Goal: Task Accomplishment & Management: Complete application form

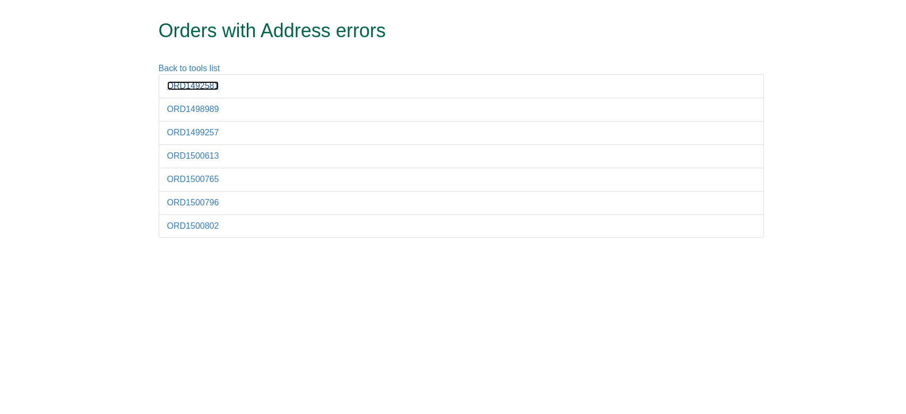
click at [195, 82] on link "ORD1492581" at bounding box center [193, 85] width 52 height 9
click at [197, 114] on li "ORD1498989" at bounding box center [461, 110] width 605 height 24
click at [192, 109] on link "ORD1498989" at bounding box center [193, 109] width 52 height 9
click at [194, 130] on link "ORD1499257" at bounding box center [193, 132] width 52 height 9
click at [192, 105] on link "ORD1498989" at bounding box center [193, 109] width 52 height 9
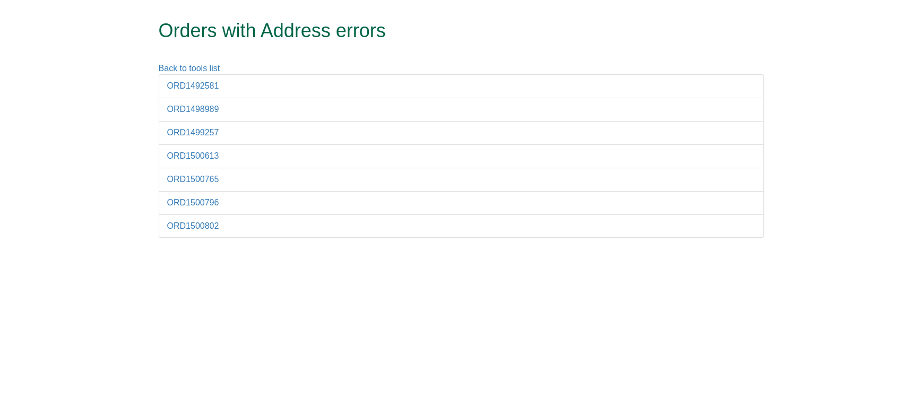
click at [178, 79] on li "ORD1492581" at bounding box center [461, 86] width 605 height 24
click at [182, 81] on link "ORD1492581" at bounding box center [193, 85] width 52 height 9
click at [203, 155] on link "ORD1500613" at bounding box center [193, 155] width 52 height 9
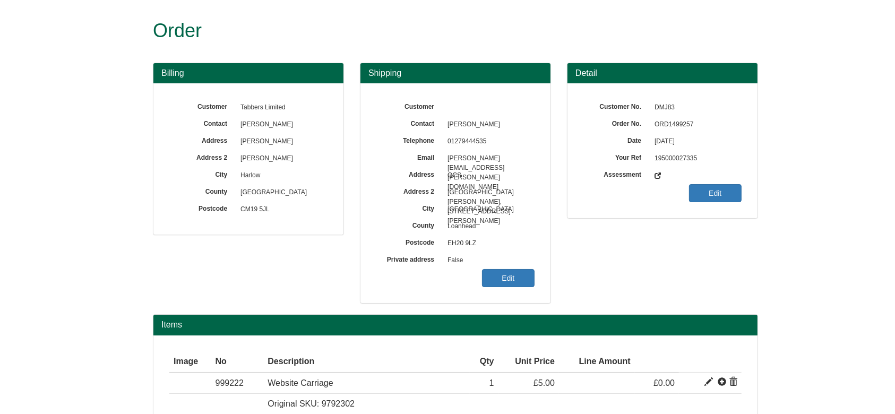
click at [663, 122] on span "ORD1499257" at bounding box center [695, 124] width 92 height 17
copy span "ORD1499257"
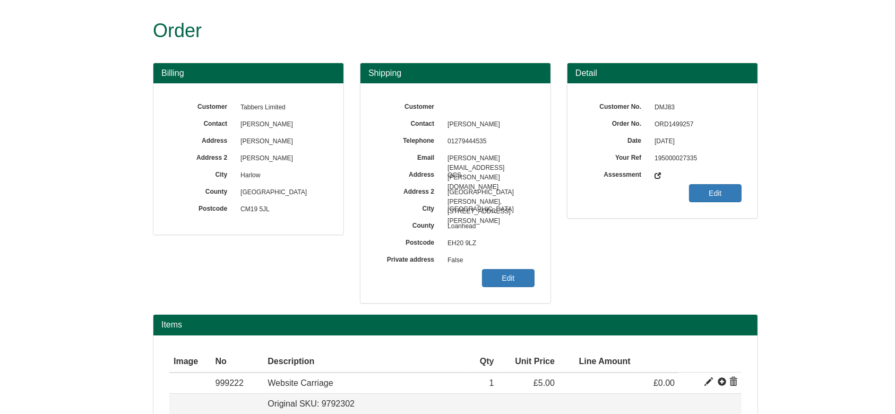
click at [581, 406] on td at bounding box center [597, 404] width 76 height 21
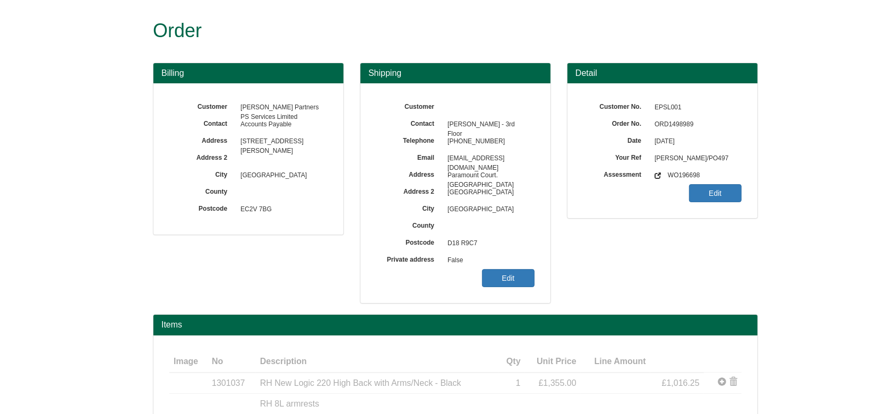
click at [681, 127] on span "ORD1498989" at bounding box center [695, 124] width 92 height 17
copy span "ORD1498989"
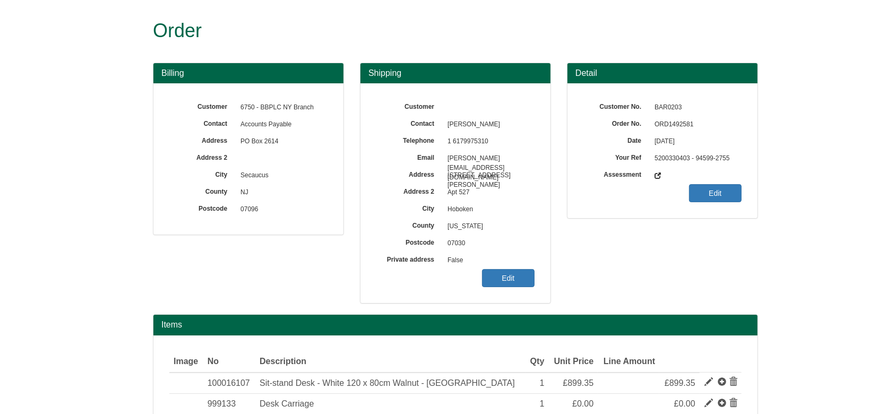
click at [665, 111] on span "BAR0203" at bounding box center [695, 107] width 92 height 17
click at [673, 121] on span "ORD1492581" at bounding box center [695, 124] width 92 height 17
copy span "ORD1492581"
click at [610, 30] on h1 "Order" at bounding box center [435, 30] width 565 height 21
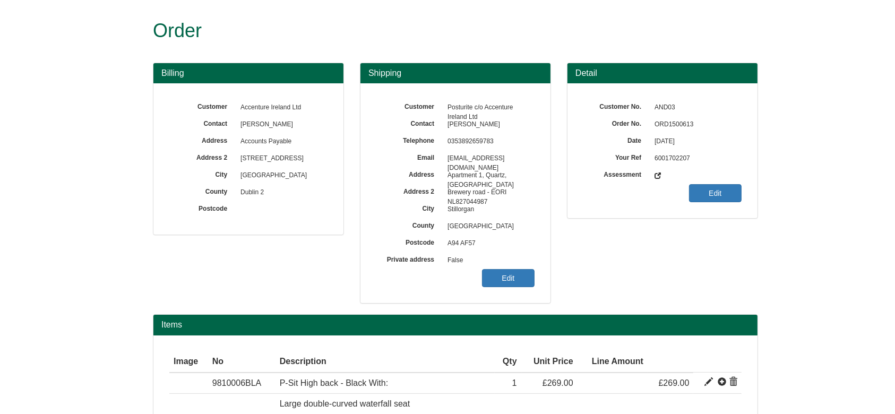
click at [674, 126] on span "ORD1500613" at bounding box center [695, 124] width 92 height 17
copy span "ORD1500613"
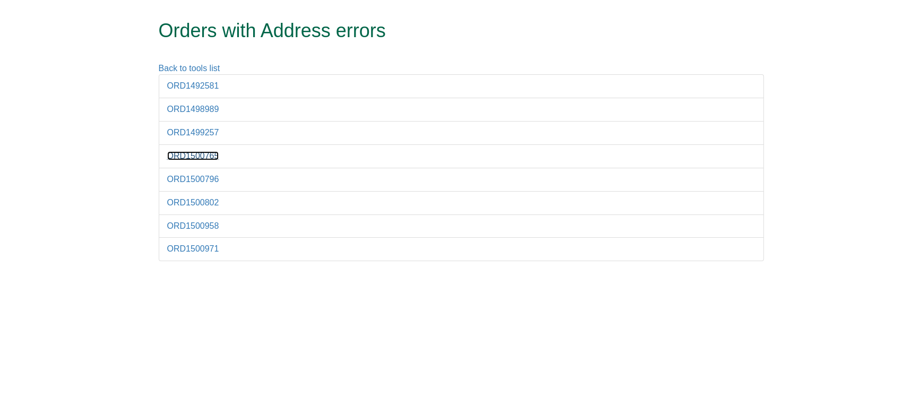
click at [200, 158] on link "ORD1500765" at bounding box center [193, 155] width 52 height 9
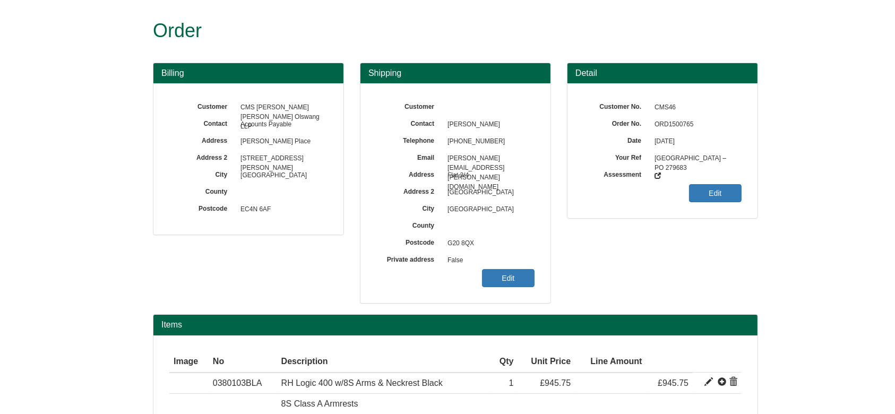
click at [674, 117] on span "ORD1500765" at bounding box center [695, 124] width 92 height 17
copy span "ORD1500765"
click at [504, 269] on link "Edit" at bounding box center [508, 278] width 53 height 18
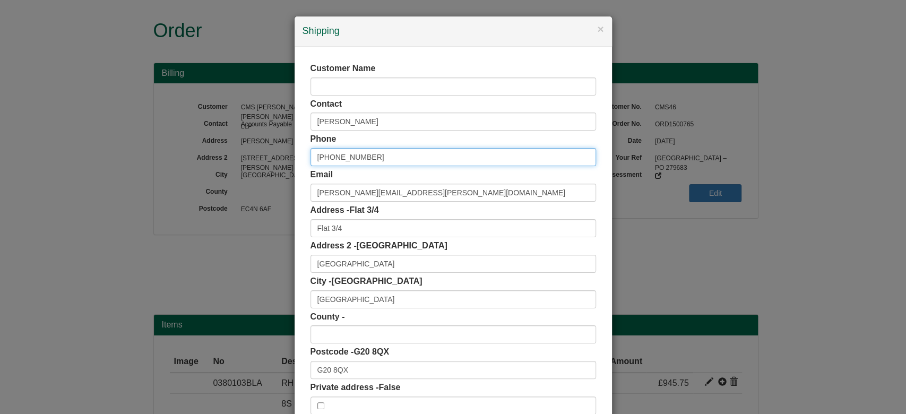
click at [326, 158] on input "[PHONE_NUMBER]" at bounding box center [454, 157] width 286 height 18
type input "0141 304 6177"
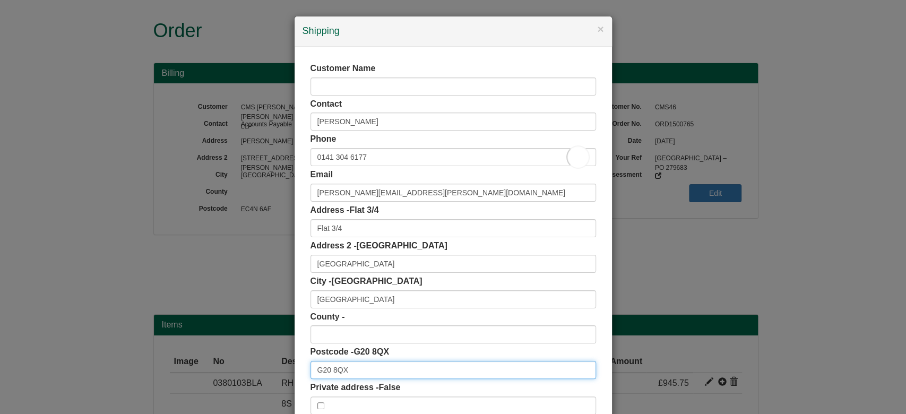
click at [368, 364] on input "G20 8QX" at bounding box center [454, 370] width 286 height 18
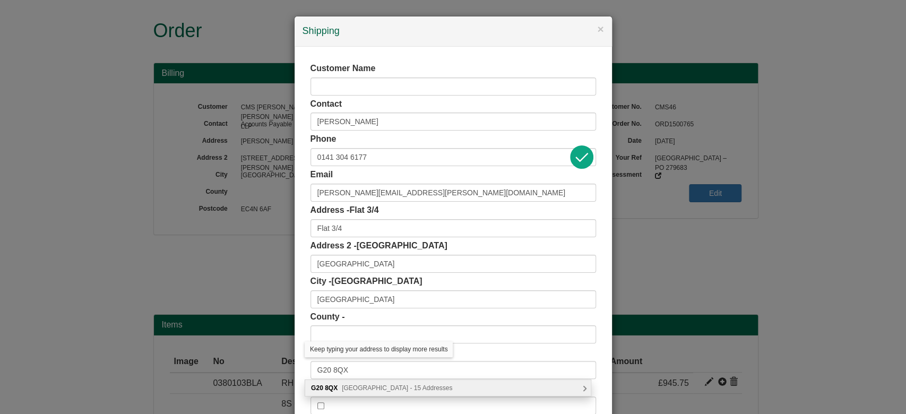
click at [426, 393] on div "[STREET_ADDRESS] Addresses" at bounding box center [448, 388] width 286 height 16
type input "G20 8QX"
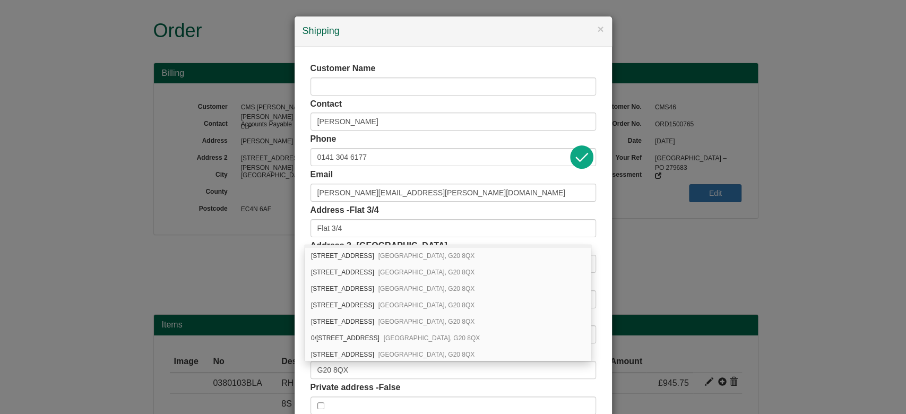
scroll to position [113, 0]
click at [359, 301] on div "3/4, 40 Clouston Street Glasgow, G20 8QX" at bounding box center [448, 305] width 286 height 16
type input "3/4 40 Clouston Street"
type input "[GEOGRAPHIC_DATA]"
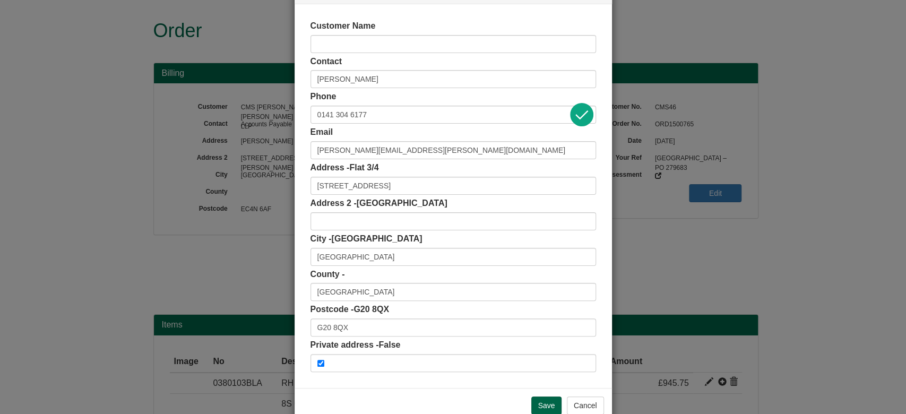
scroll to position [67, 0]
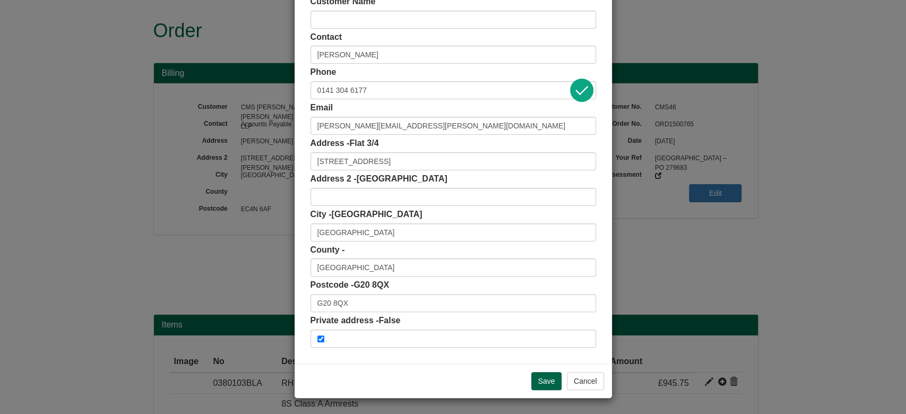
click at [376, 294] on div "Postcode - G20 8QX G20 8QX" at bounding box center [454, 295] width 286 height 33
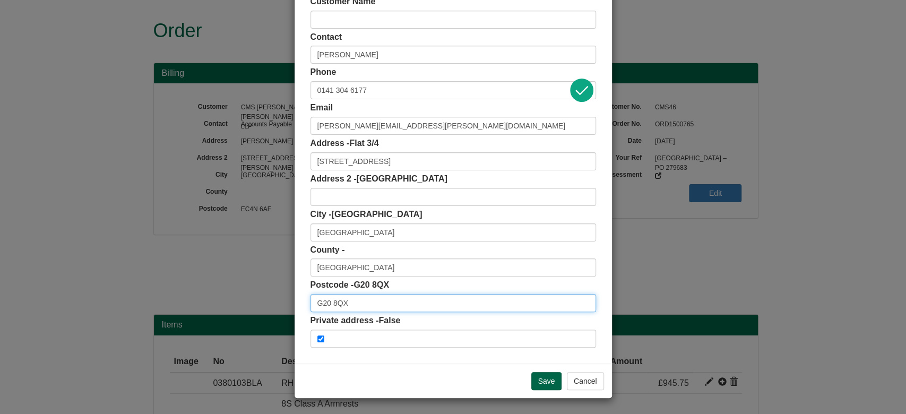
scroll to position [0, 0]
click at [402, 300] on input "G20 8QX" at bounding box center [454, 303] width 286 height 18
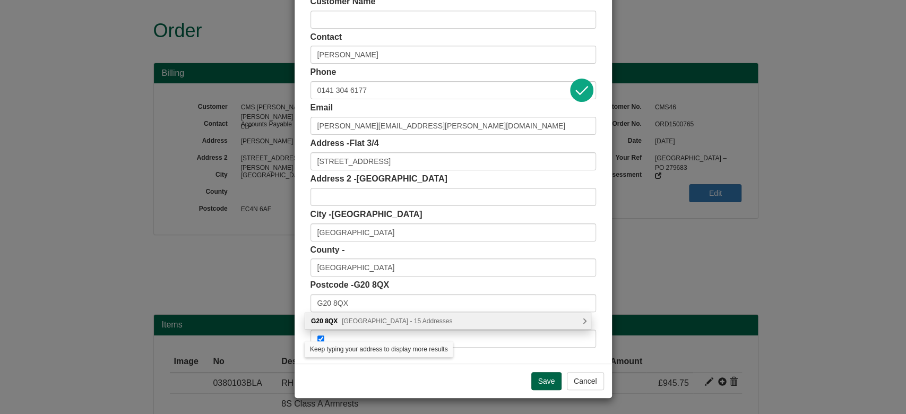
click at [440, 321] on span "Clouston Street, Glasgow - 15 Addresses" at bounding box center [397, 320] width 110 height 7
type input "G20 8QX"
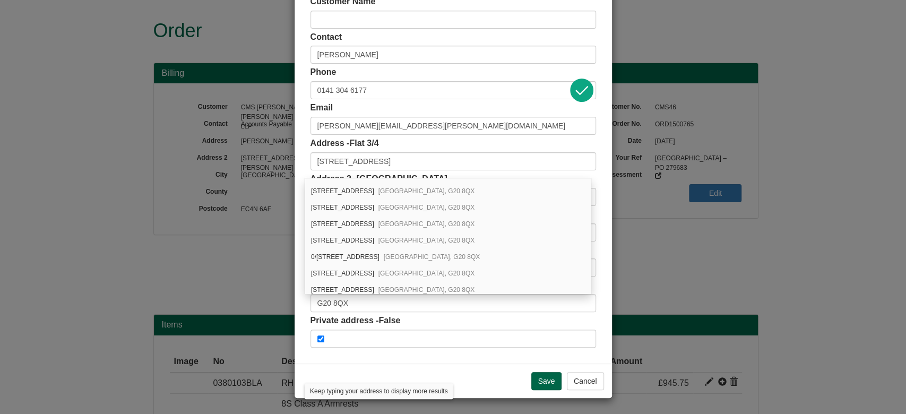
scroll to position [129, 0]
click at [566, 357] on div "Customer Name Contact Keith Robertson Phone 0141 304 6177 Email keith.robertson…" at bounding box center [453, 172] width 317 height 384
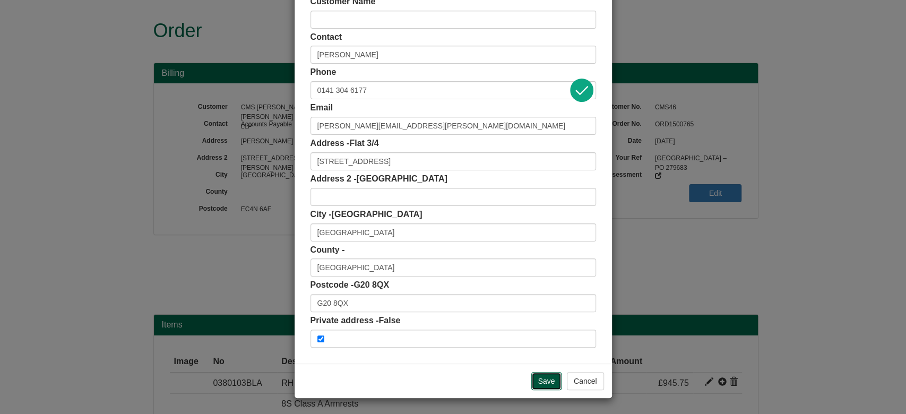
click at [540, 382] on input "Save" at bounding box center [546, 381] width 31 height 18
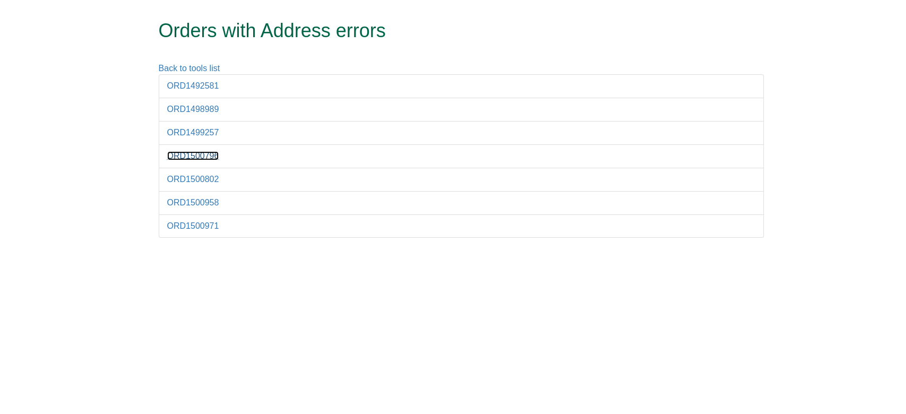
click at [212, 159] on link "ORD1500796" at bounding box center [193, 155] width 52 height 9
click at [192, 161] on li "ORD1500796" at bounding box center [461, 156] width 605 height 24
click at [182, 151] on link "ORD1500796" at bounding box center [193, 155] width 52 height 9
click at [194, 150] on li "ORD1500796" at bounding box center [461, 156] width 605 height 24
click at [203, 155] on link "ORD1500796" at bounding box center [193, 155] width 52 height 9
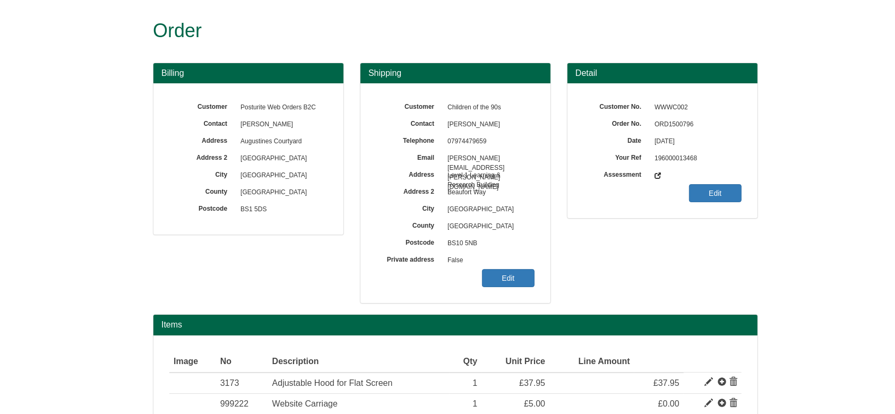
click at [679, 125] on span "ORD1500796" at bounding box center [695, 124] width 92 height 17
copy span "ORD1500796"
click at [499, 272] on link "Edit" at bounding box center [508, 278] width 53 height 18
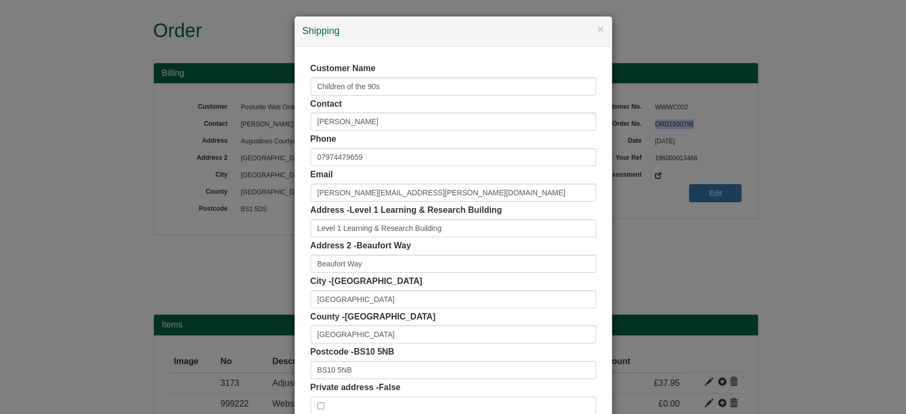
scroll to position [67, 0]
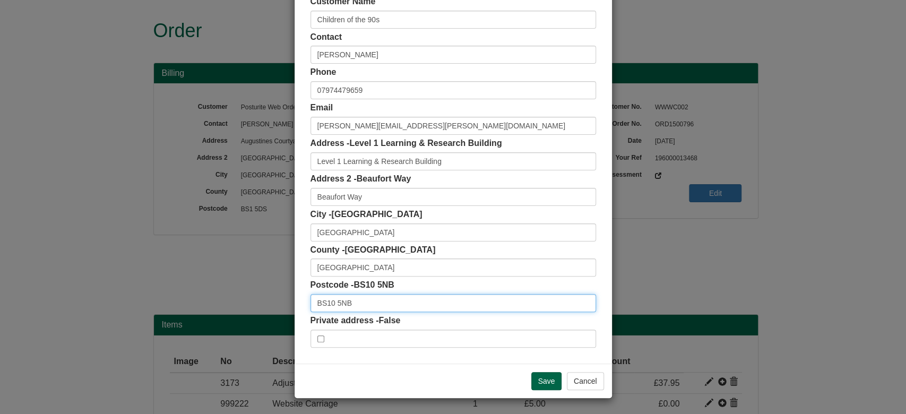
click at [374, 306] on input "BS10 5NB" at bounding box center [454, 303] width 286 height 18
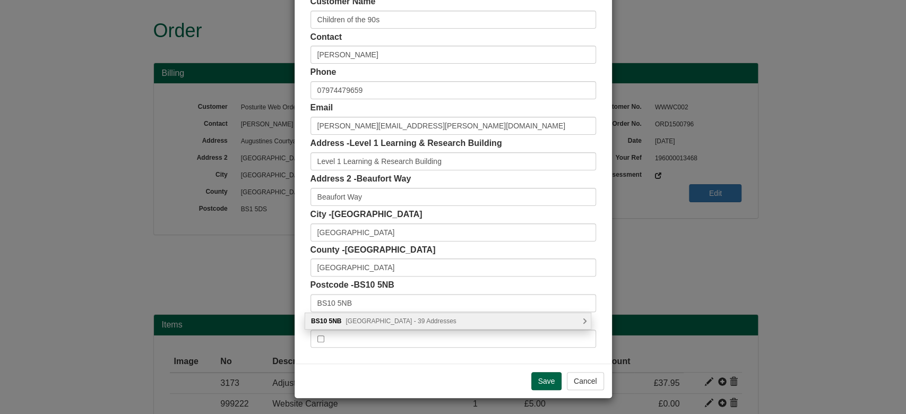
click at [376, 317] on span "[GEOGRAPHIC_DATA] - 39 Addresses" at bounding box center [401, 320] width 110 height 7
type input "BS10 5NB"
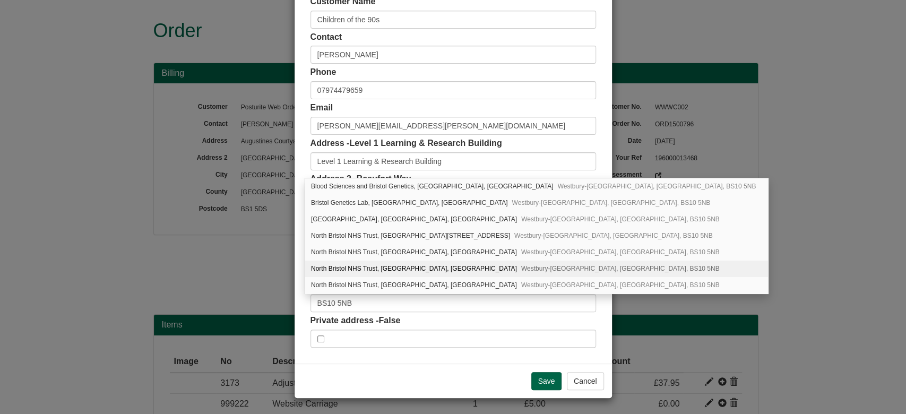
click at [410, 267] on div "North Bristol NHS Trust, [GEOGRAPHIC_DATA], [GEOGRAPHIC_DATA]" at bounding box center [536, 269] width 463 height 16
type input "North Bristol NHS Trust"
type input "[GEOGRAPHIC_DATA], [GEOGRAPHIC_DATA], [GEOGRAPHIC_DATA], [GEOGRAPHIC_DATA]"
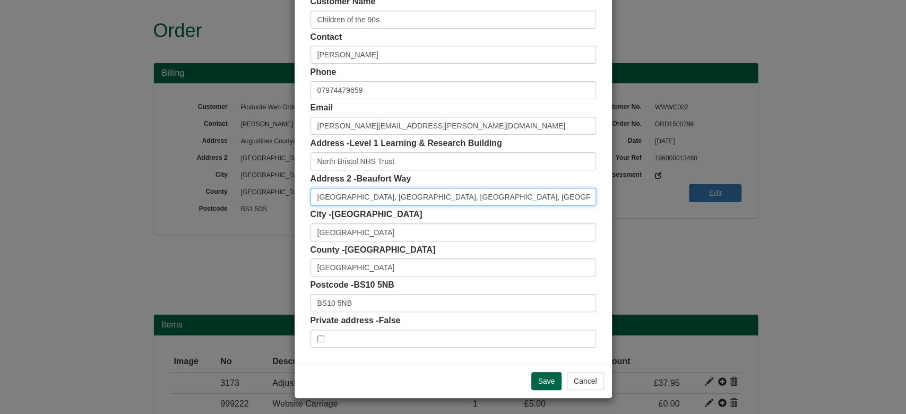
scroll to position [0, 24]
drag, startPoint x: 561, startPoint y: 192, endPoint x: 691, endPoint y: 210, distance: 131.8
click at [691, 210] on div "× Shipping Customer Name Children of the 90s Contact Pilar Munoz Phone 07974479…" at bounding box center [453, 207] width 906 height 414
click at [592, 220] on div "Customer Name Children of the 90s Contact Pilar Munoz Phone 07974479659 Email P…" at bounding box center [453, 172] width 317 height 384
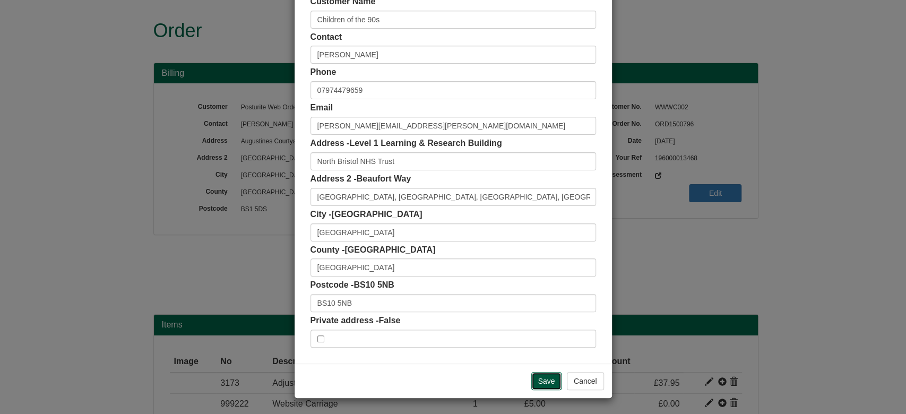
click at [543, 376] on input "Save" at bounding box center [546, 381] width 31 height 18
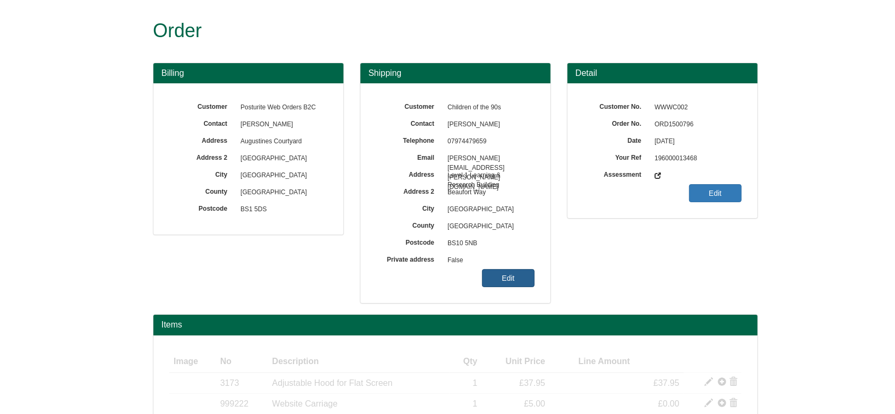
click at [511, 279] on link "Edit" at bounding box center [508, 278] width 53 height 18
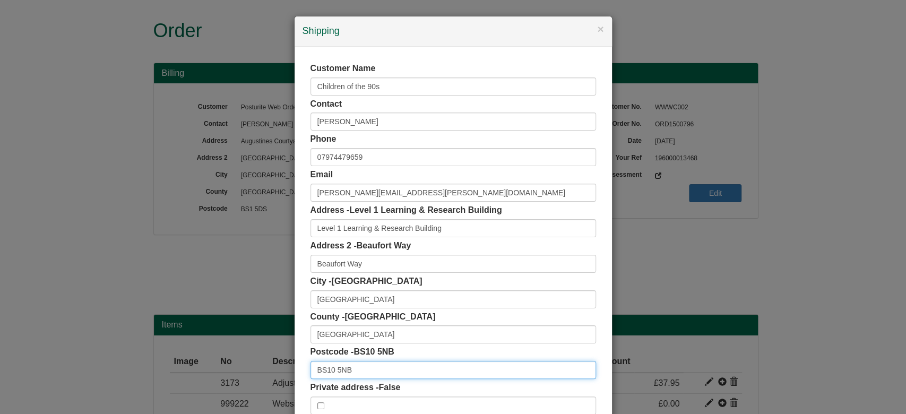
click at [364, 368] on input "BS10 5NB" at bounding box center [454, 370] width 286 height 18
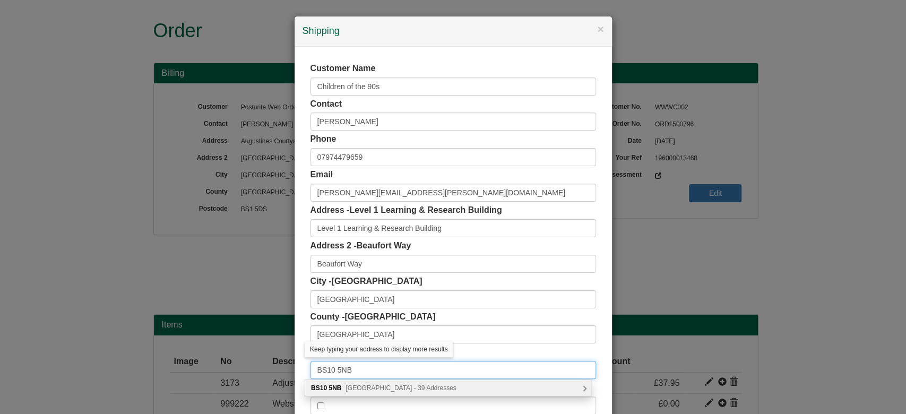
type input "BS10 5NB"
click at [418, 380] on div "BS10 [STREET_ADDRESS] Addresses" at bounding box center [448, 388] width 286 height 16
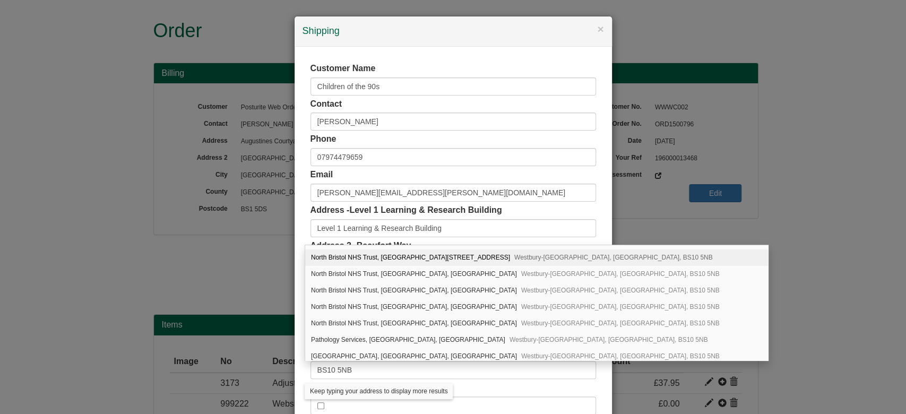
scroll to position [47, 0]
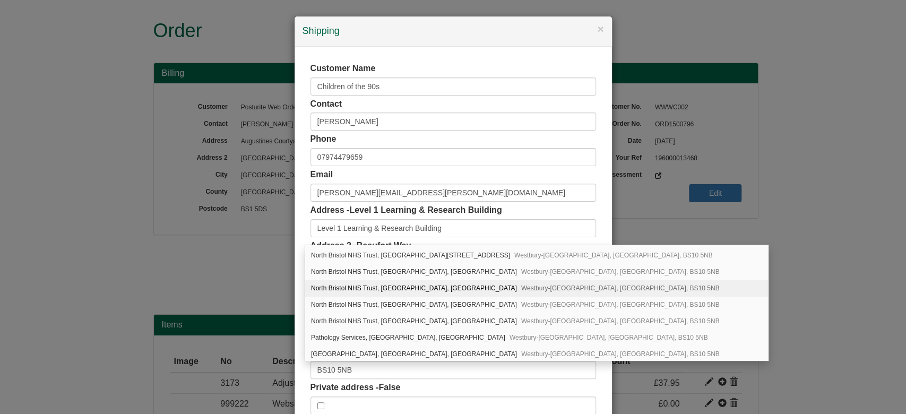
click at [436, 282] on div "North Bristol NHS Trust, [GEOGRAPHIC_DATA], [GEOGRAPHIC_DATA]" at bounding box center [536, 288] width 463 height 16
type input "North Bristol NHS Trust"
type input "[GEOGRAPHIC_DATA], [GEOGRAPHIC_DATA], [GEOGRAPHIC_DATA], [GEOGRAPHIC_DATA]"
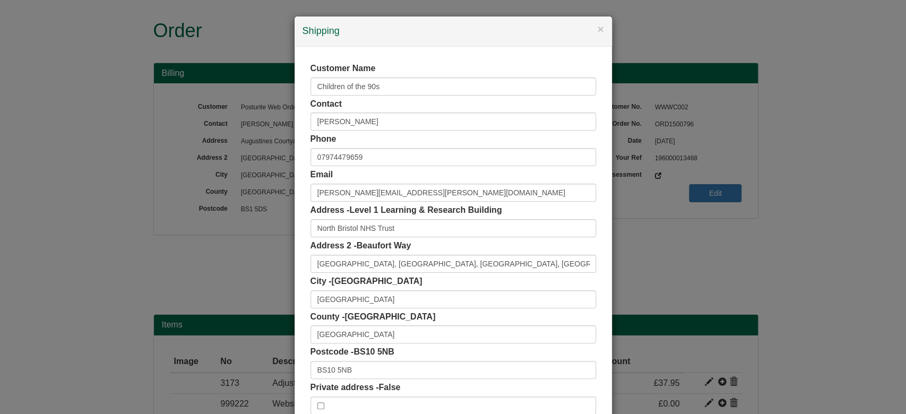
scroll to position [67, 0]
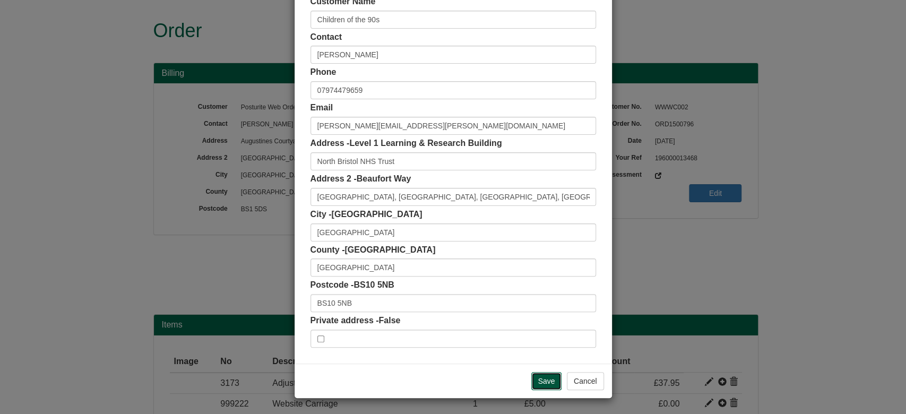
click at [552, 386] on input "Save" at bounding box center [546, 381] width 31 height 18
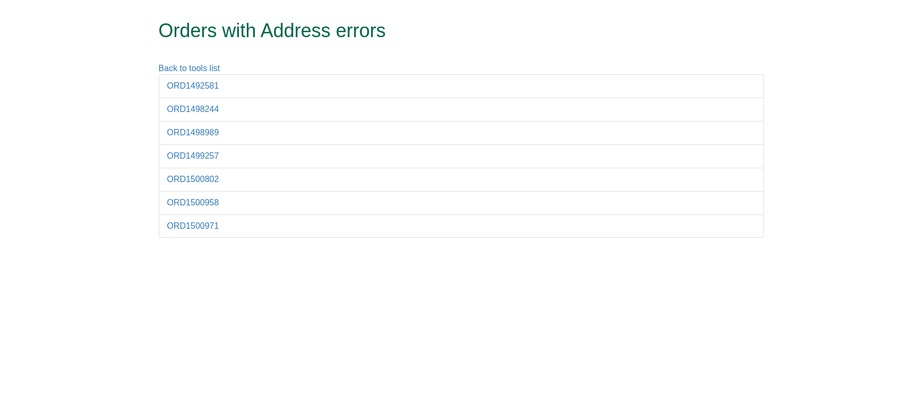
click at [213, 160] on li "ORD1499257" at bounding box center [461, 156] width 605 height 24
click at [207, 156] on link "ORD1499257" at bounding box center [193, 155] width 52 height 9
click at [200, 175] on link "ORD1500802" at bounding box center [193, 179] width 52 height 9
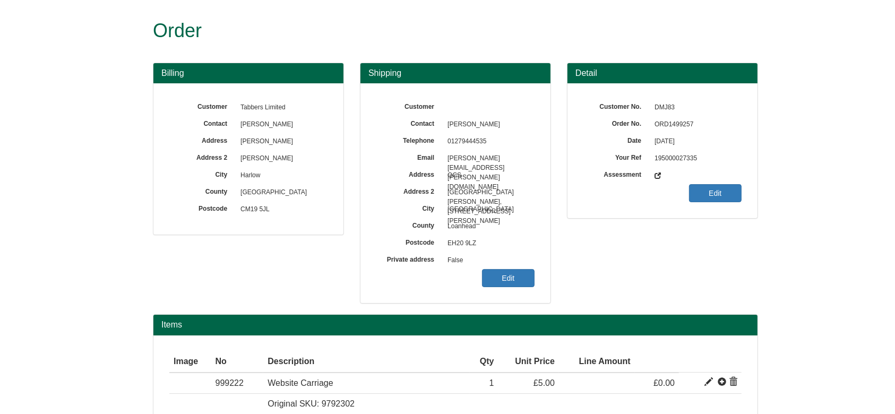
click at [676, 119] on span "ORD1499257" at bounding box center [695, 124] width 92 height 17
copy span "ORD1499257"
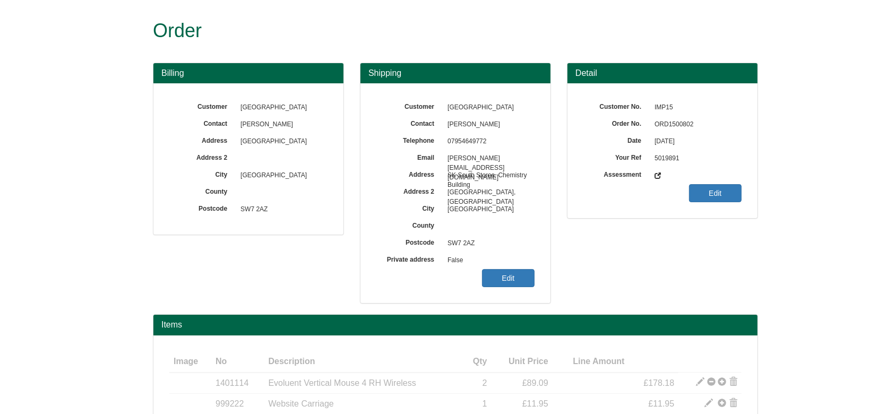
click at [678, 122] on span "ORD1500802" at bounding box center [695, 124] width 92 height 17
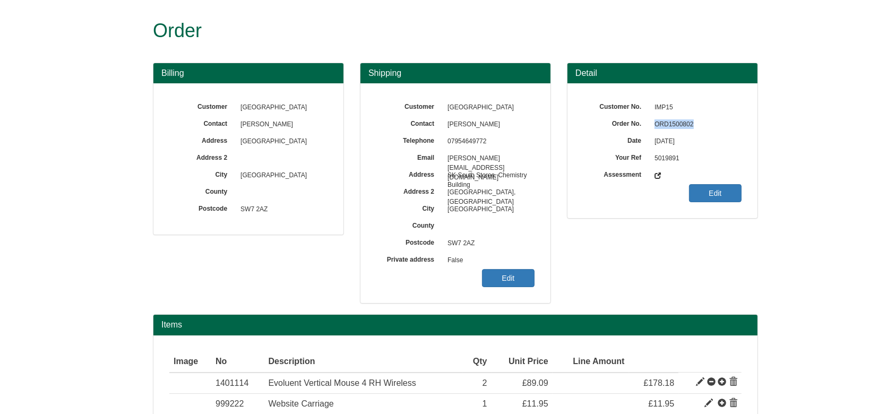
click at [678, 122] on span "ORD1500802" at bounding box center [695, 124] width 92 height 17
copy span "ORD1500802"
click at [514, 286] on link "Edit" at bounding box center [508, 278] width 53 height 18
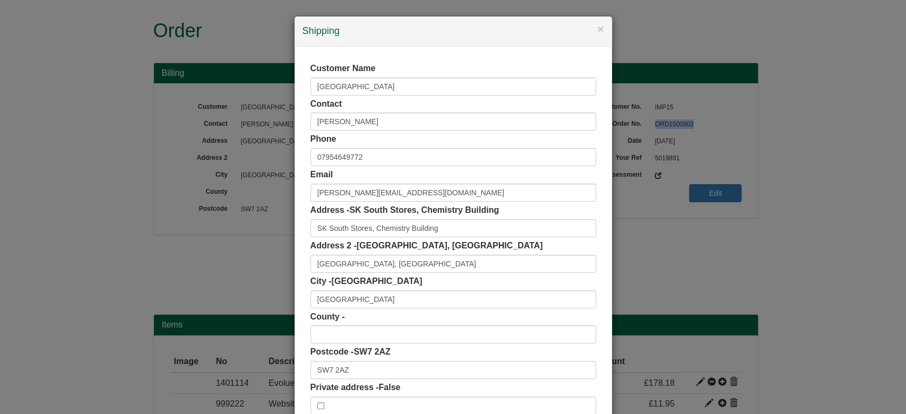
scroll to position [67, 0]
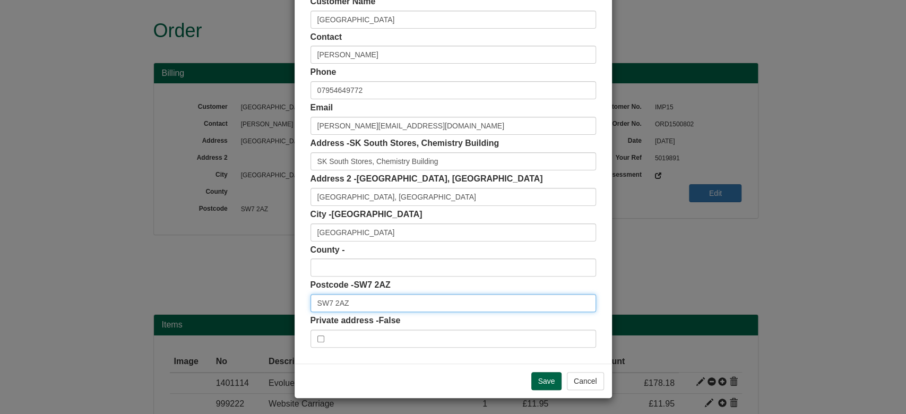
click at [371, 303] on input "SW7 2AZ" at bounding box center [454, 303] width 286 height 18
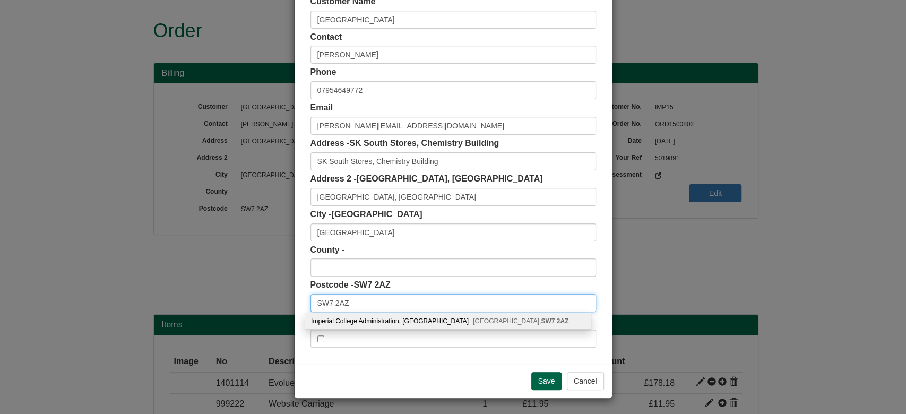
type input "SW7 2AZ"
click at [390, 316] on div "Imperial College Administration, Imperial College London, SW7 2AZ" at bounding box center [448, 321] width 286 height 16
type input "Imperial College Administration"
type input "Imperial College"
type input "SW7 2AZ"
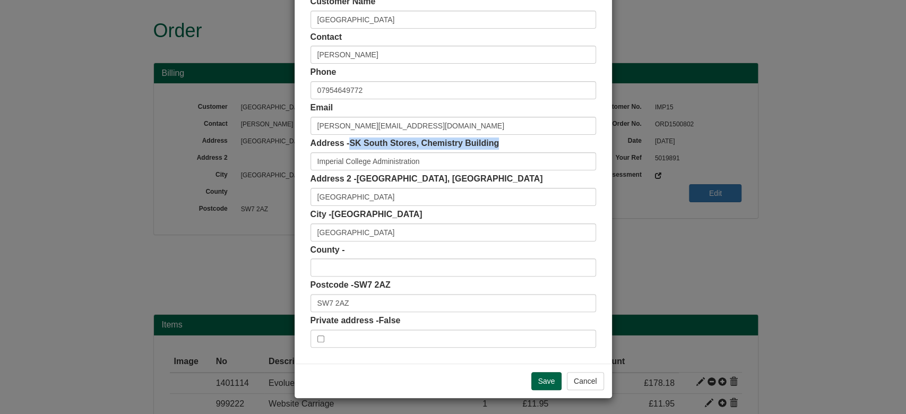
drag, startPoint x: 348, startPoint y: 144, endPoint x: 517, endPoint y: 140, distance: 168.3
click at [517, 140] on div "Address - SK South Stores, Chemistry Building Imperial College Administration" at bounding box center [454, 153] width 286 height 33
copy span "SK South Stores, Chemistry Building"
click at [544, 388] on input "Save" at bounding box center [546, 381] width 31 height 18
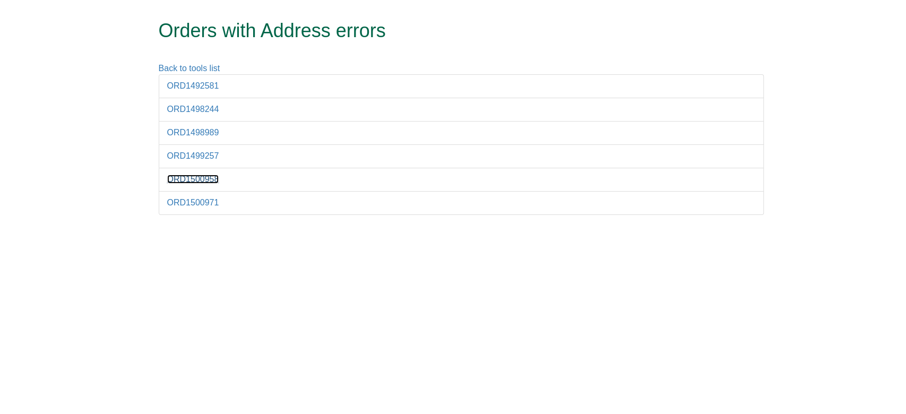
click at [195, 178] on link "ORD1500958" at bounding box center [193, 179] width 52 height 9
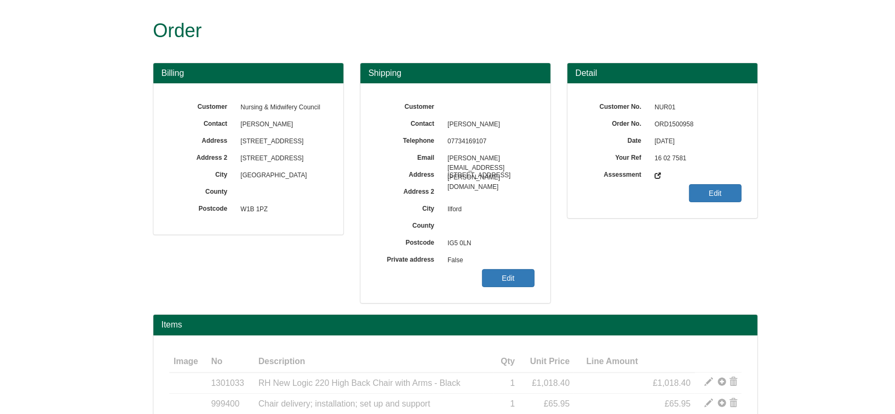
click at [667, 119] on span "ORD1500958" at bounding box center [695, 124] width 92 height 17
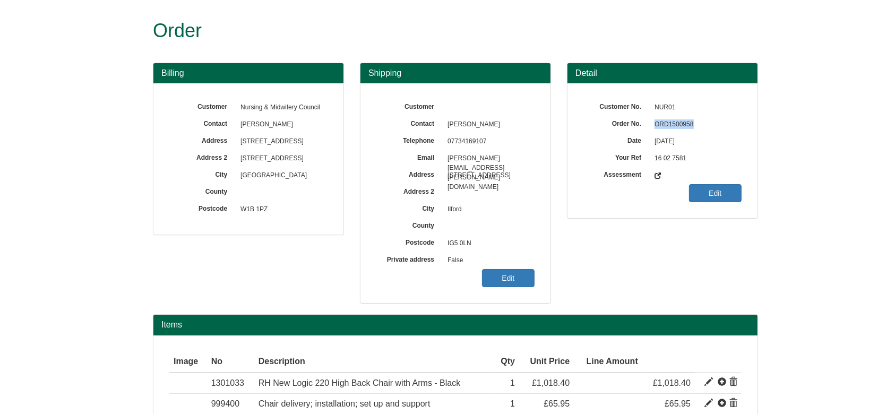
click at [667, 119] on span "ORD1500958" at bounding box center [695, 124] width 92 height 17
copy span "ORD1500958"
click at [514, 283] on link "Edit" at bounding box center [508, 278] width 53 height 18
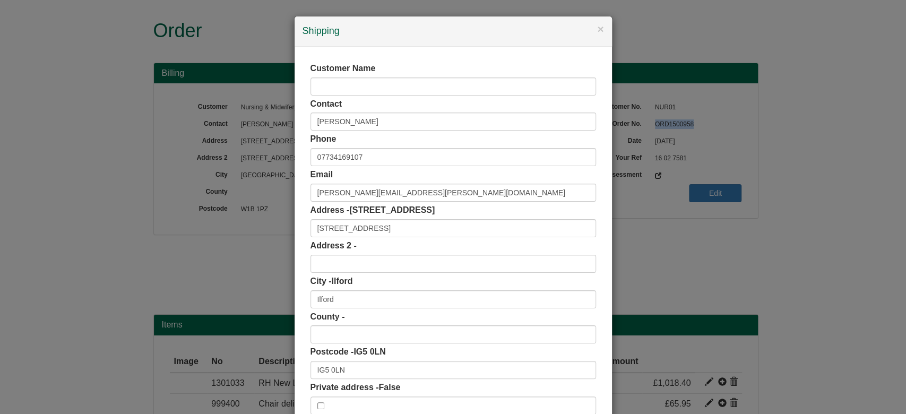
scroll to position [67, 0]
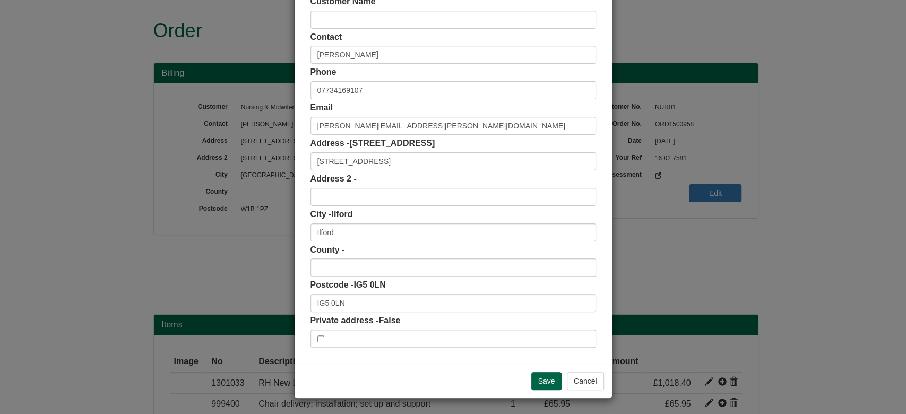
click at [403, 288] on div "Postcode - IG5 0LN IG5 0LN" at bounding box center [454, 295] width 286 height 33
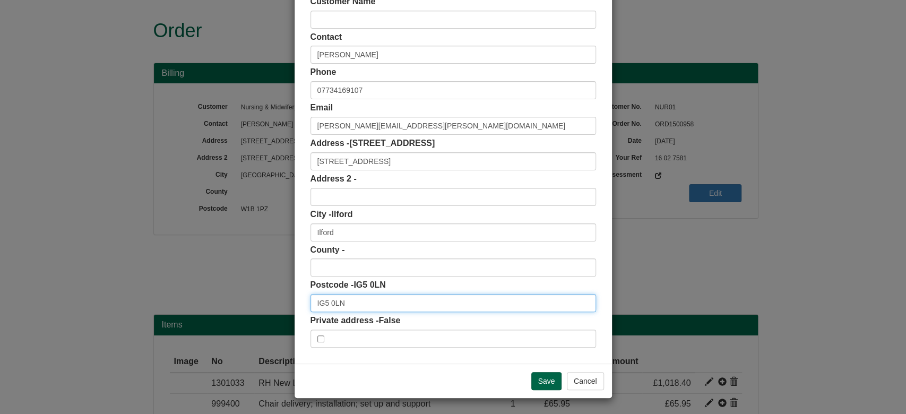
click at [429, 305] on input "IG5 0LN" at bounding box center [454, 303] width 286 height 18
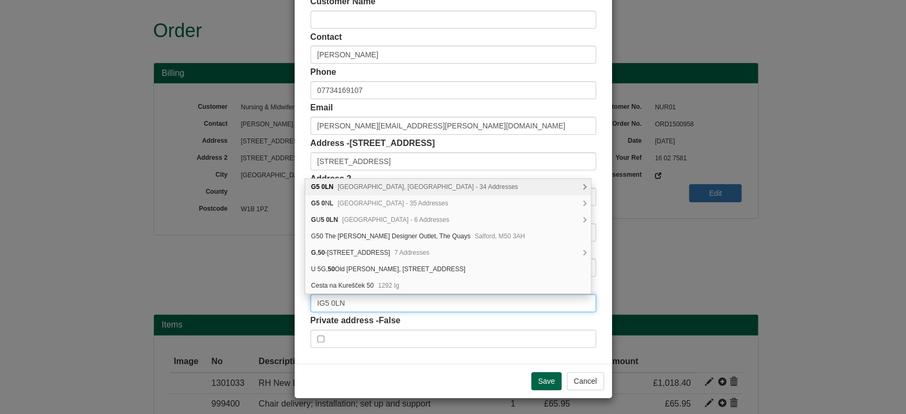
type input "IG5 0LN"
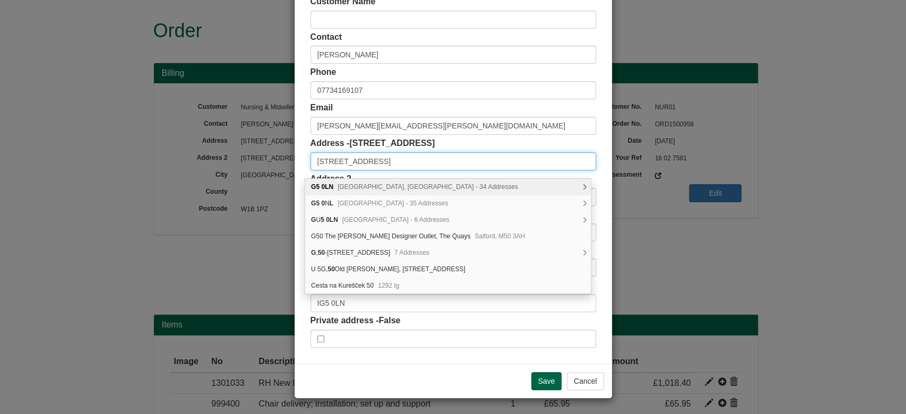
click at [373, 157] on input "66 Lord Avenue" at bounding box center [454, 161] width 286 height 18
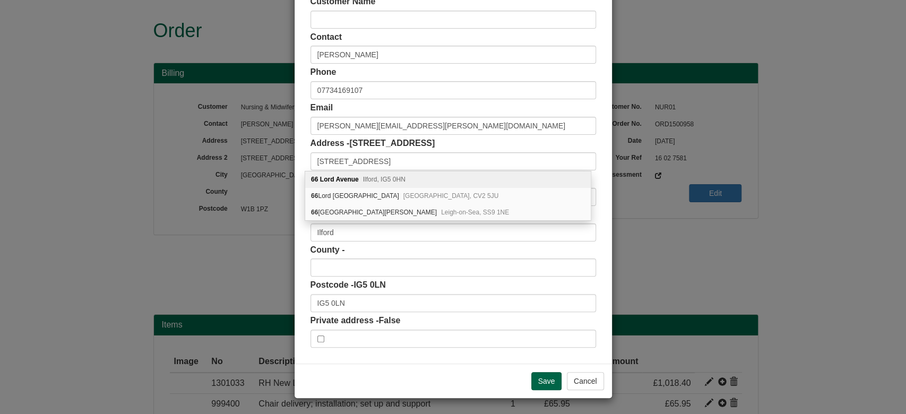
click at [425, 180] on div "66 Lord Avenue Ilford, IG5 0HN" at bounding box center [448, 179] width 286 height 16
type input "66 Lord Avenue"
type input "IG5 0HN"
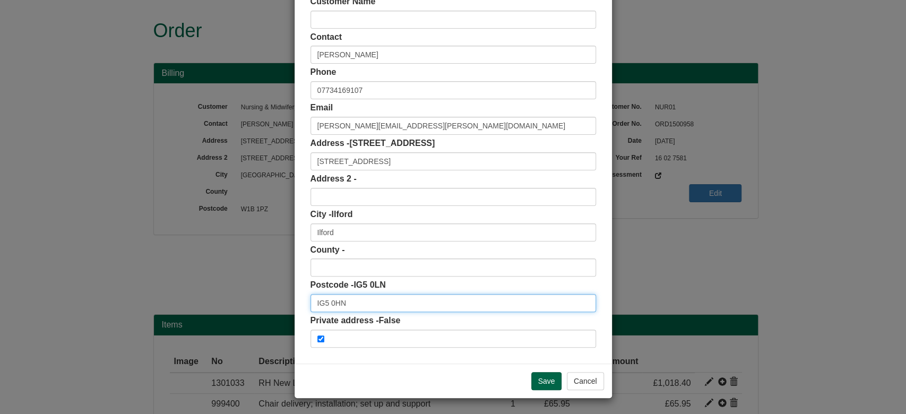
drag, startPoint x: 364, startPoint y: 305, endPoint x: 261, endPoint y: 306, distance: 103.0
click at [261, 306] on div "× Shipping Customer Name Contact Selina Rahman Phone 07734169107 Email selina.r…" at bounding box center [453, 207] width 906 height 414
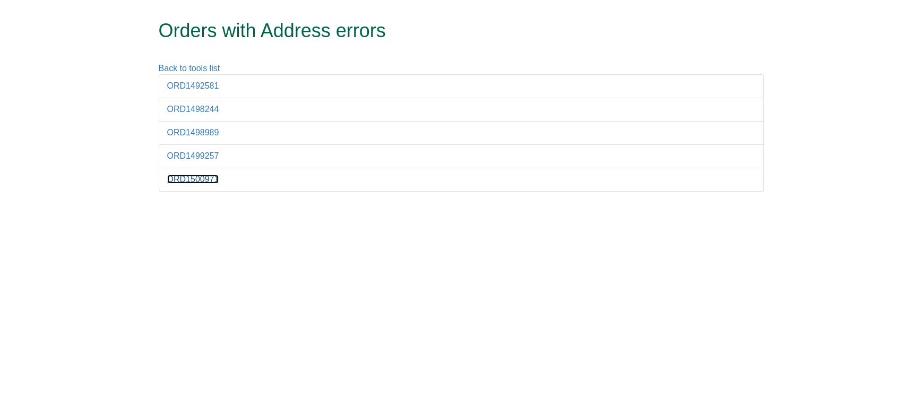
click at [207, 176] on link "ORD1500971" at bounding box center [193, 179] width 52 height 9
click at [197, 182] on link "ORD1500971" at bounding box center [193, 179] width 52 height 9
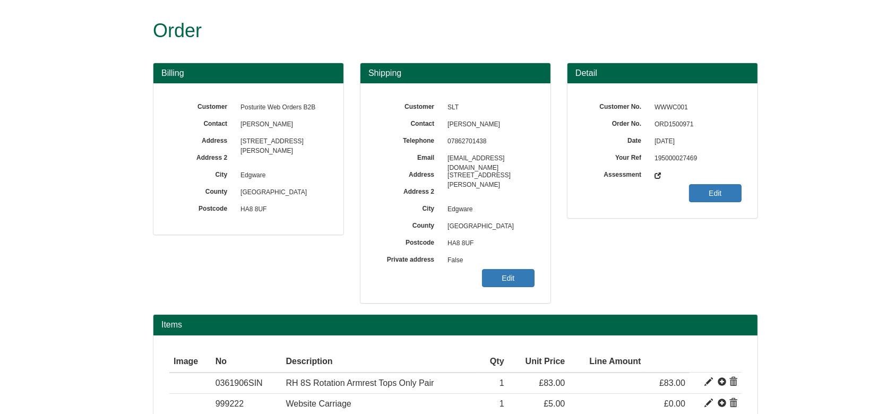
click at [669, 128] on span "ORD1500971" at bounding box center [695, 124] width 92 height 17
click at [667, 126] on span "ORD1500971" at bounding box center [695, 124] width 92 height 17
copy span "ORD1500971"
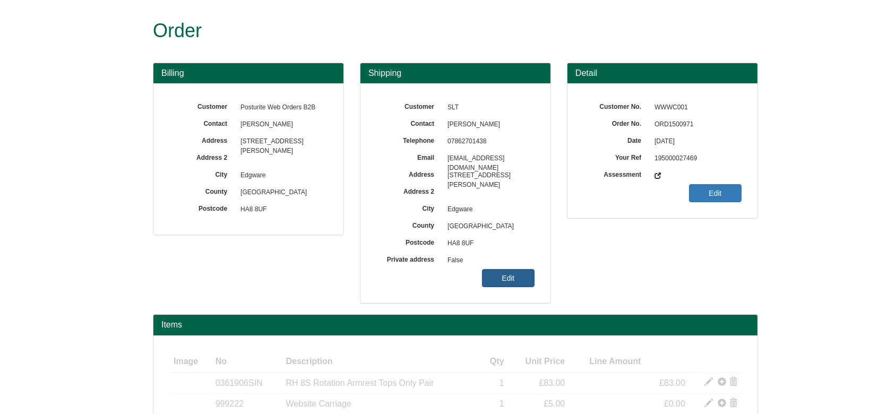
click at [504, 279] on link "Edit" at bounding box center [508, 278] width 53 height 18
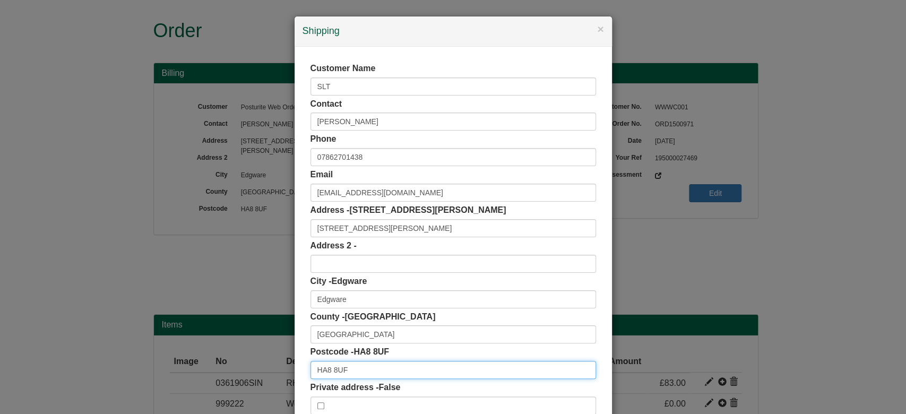
drag, startPoint x: 365, startPoint y: 367, endPoint x: 251, endPoint y: 369, distance: 114.7
click at [251, 369] on div "× Shipping Customer Name SLT Contact [PERSON_NAME] Phone [PHONE_NUMBER] Email […" at bounding box center [453, 207] width 906 height 414
paste input "text"
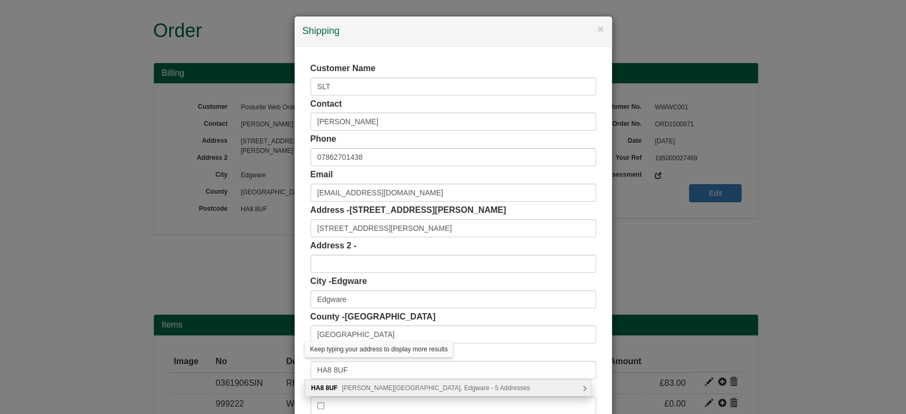
click at [383, 387] on span "[PERSON_NAME][GEOGRAPHIC_DATA], Edgware - 5 Addresses" at bounding box center [436, 387] width 188 height 7
type input "HA8 8UF"
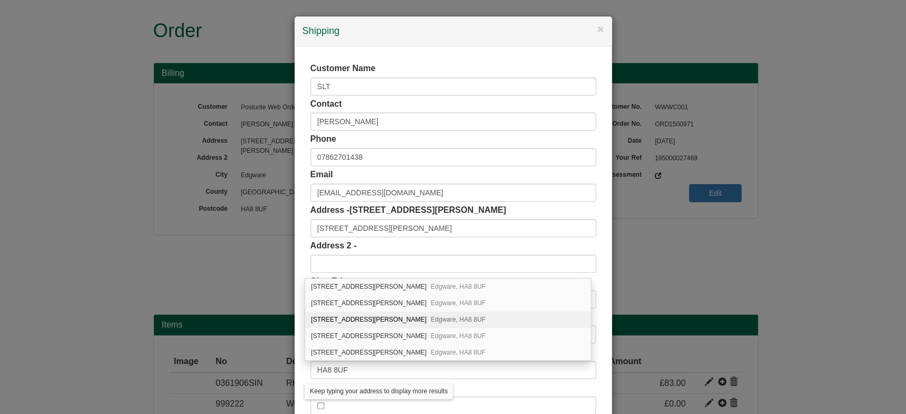
click at [431, 320] on span "Edgware, HA8 8UF" at bounding box center [458, 319] width 55 height 7
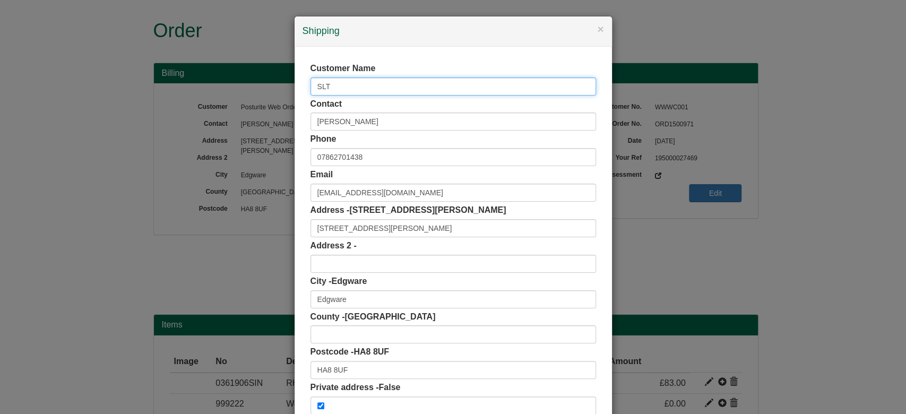
drag, startPoint x: 338, startPoint y: 87, endPoint x: 240, endPoint y: 90, distance: 97.2
click at [240, 90] on div "× Shipping Customer Name SLT Contact [PERSON_NAME] Phone [PHONE_NUMBER] Email […" at bounding box center [453, 207] width 906 height 414
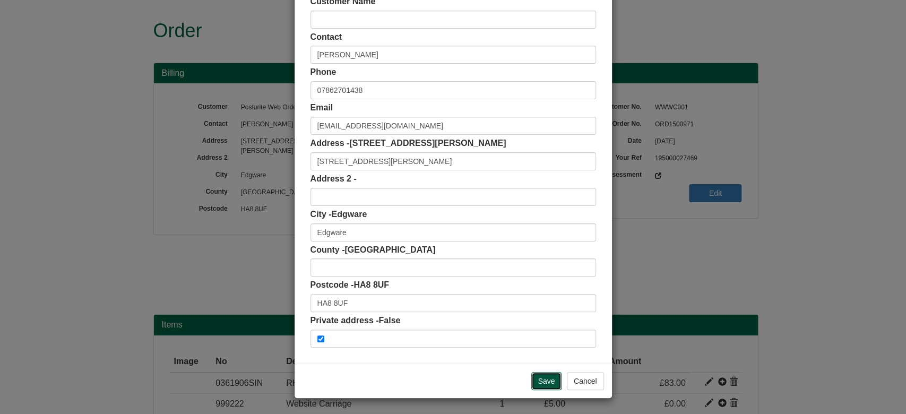
click at [531, 384] on input "Save" at bounding box center [546, 381] width 31 height 18
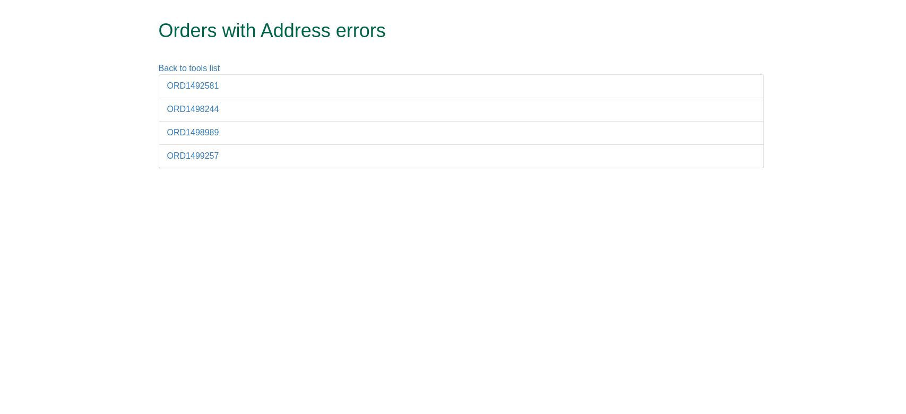
click at [510, 37] on h1 "Orders with Address errors" at bounding box center [441, 30] width 565 height 21
